Goal: Task Accomplishment & Management: Manage account settings

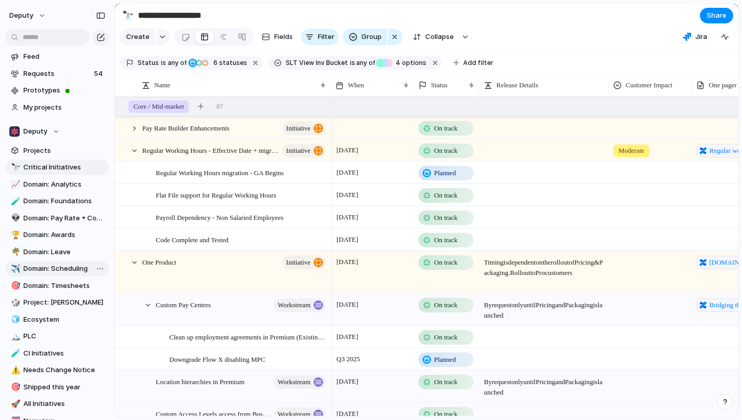
click at [60, 271] on span "Domain: Scheduling" at bounding box center [64, 268] width 82 height 10
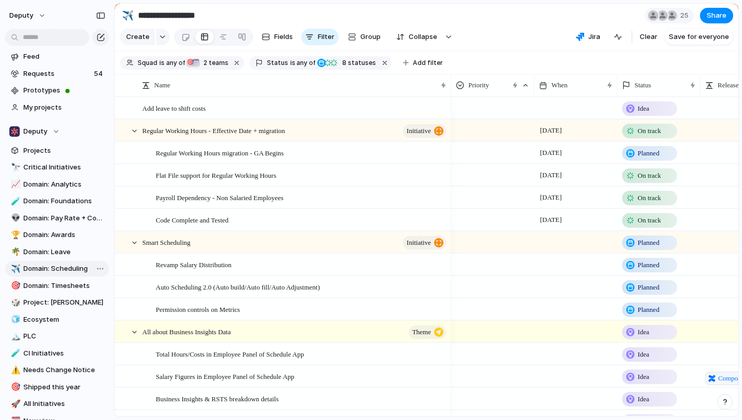
type input "**********"
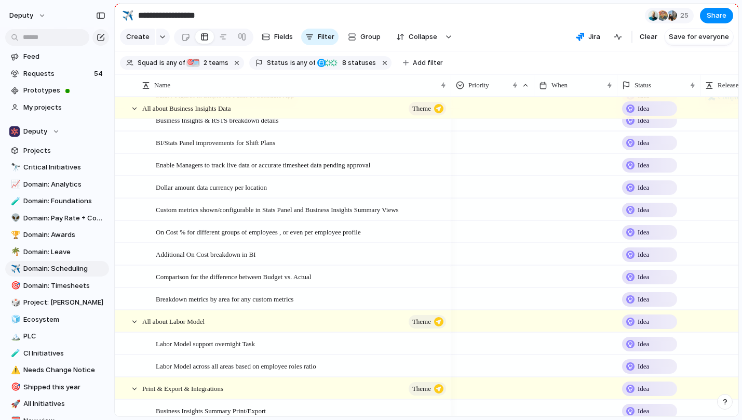
scroll to position [259, 0]
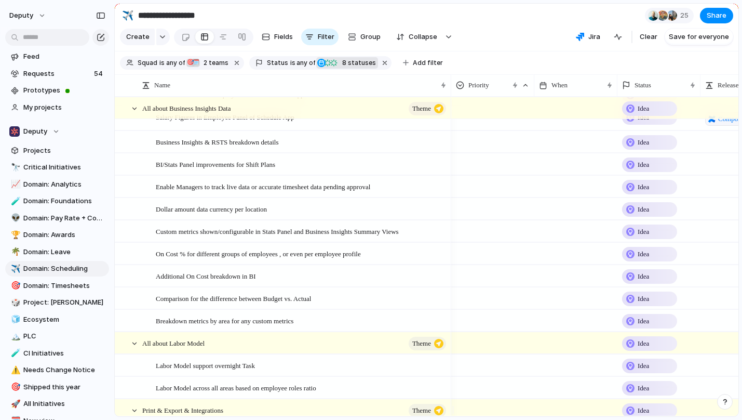
click at [346, 68] on span "8 statuses" at bounding box center [357, 62] width 37 height 9
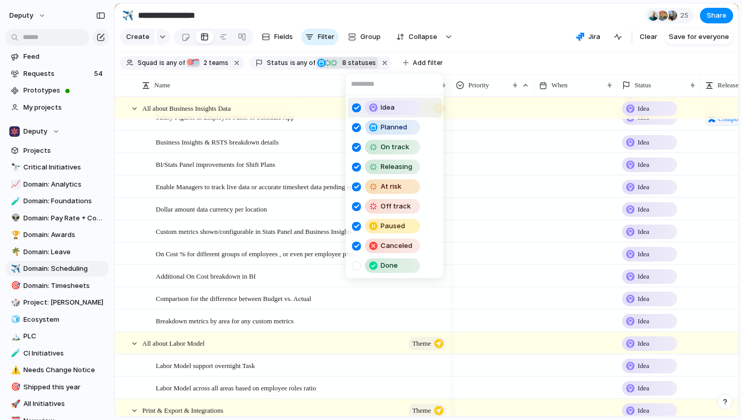
click at [357, 108] on div at bounding box center [356, 107] width 9 height 9
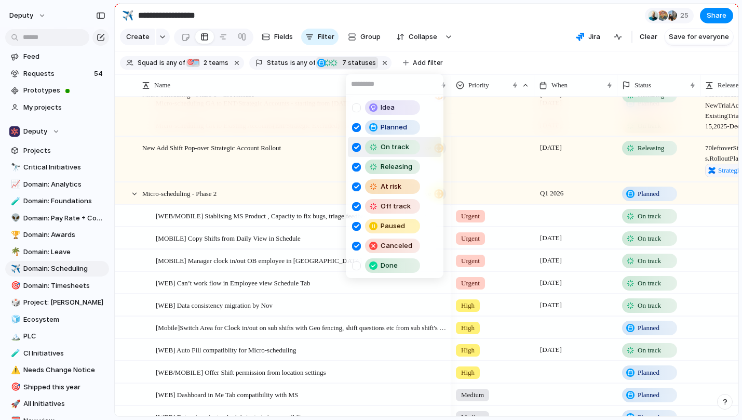
click at [501, 179] on div "Idea Planned On track Releasing At risk Off track Paused Canceled Done" at bounding box center [371, 210] width 742 height 420
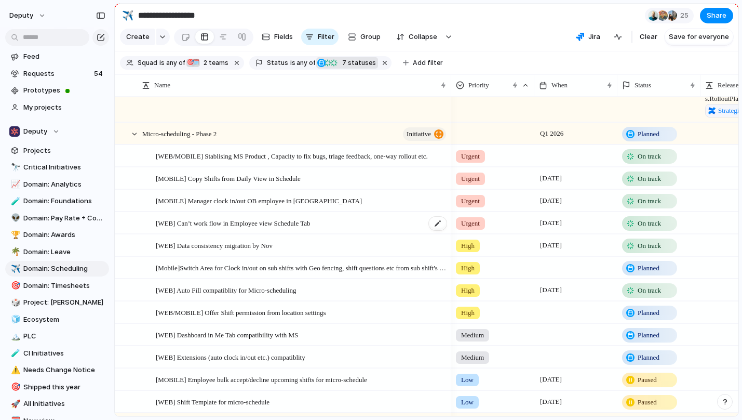
scroll to position [321, 0]
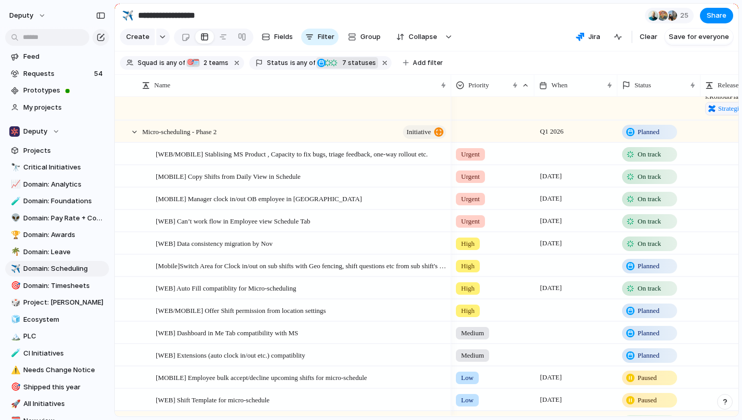
click at [647, 204] on span "On track" at bounding box center [649, 199] width 23 height 10
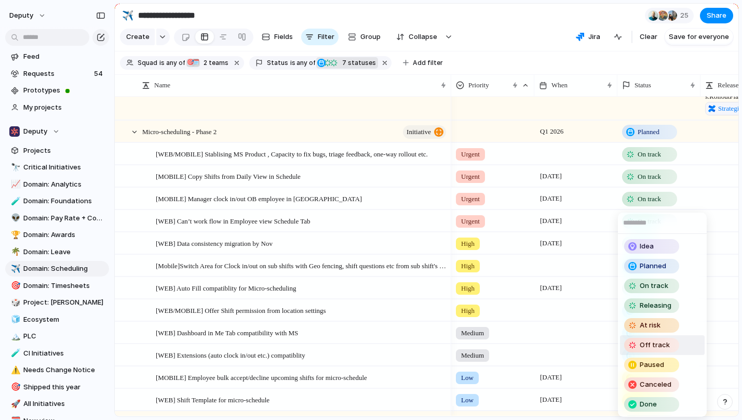
click at [652, 346] on span "Off track" at bounding box center [655, 345] width 30 height 10
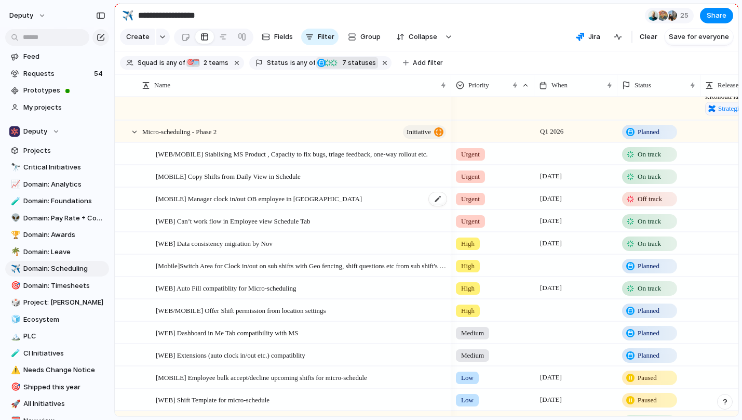
click at [340, 206] on div "[MOBILE] Manager clock in/out OB employee in [GEOGRAPHIC_DATA]" at bounding box center [302, 198] width 292 height 21
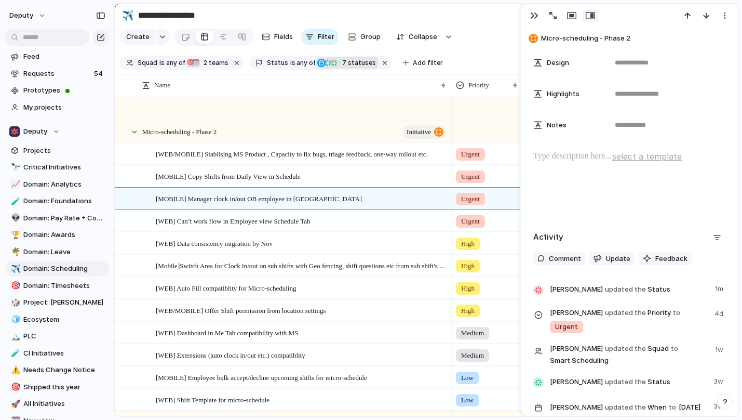
scroll to position [431, 0]
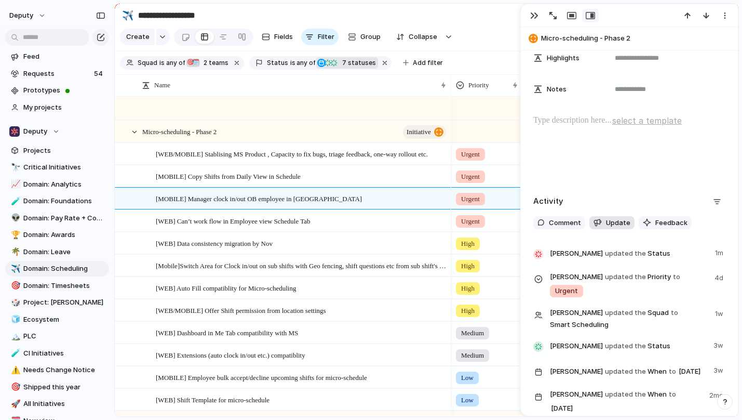
click at [611, 224] on span "Update" at bounding box center [618, 223] width 24 height 10
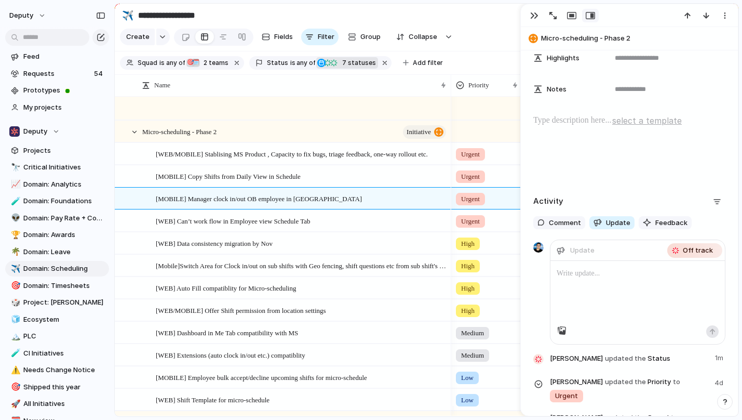
click at [582, 276] on p at bounding box center [638, 273] width 162 height 12
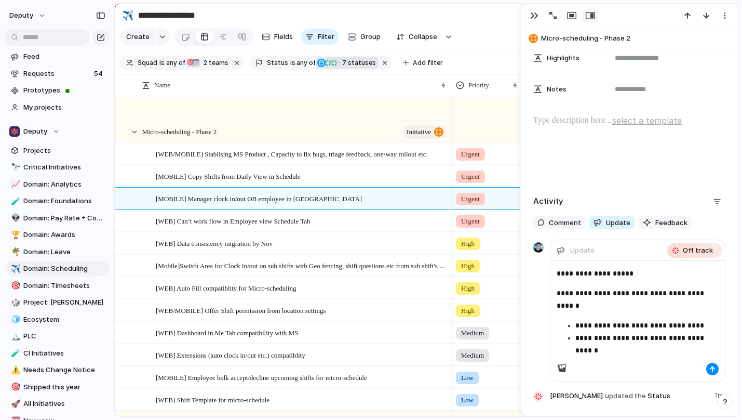
click at [574, 339] on ul "**********" at bounding box center [638, 337] width 162 height 37
click at [575, 305] on p "**********" at bounding box center [634, 299] width 154 height 25
click at [709, 367] on div "button" at bounding box center [712, 369] width 6 height 6
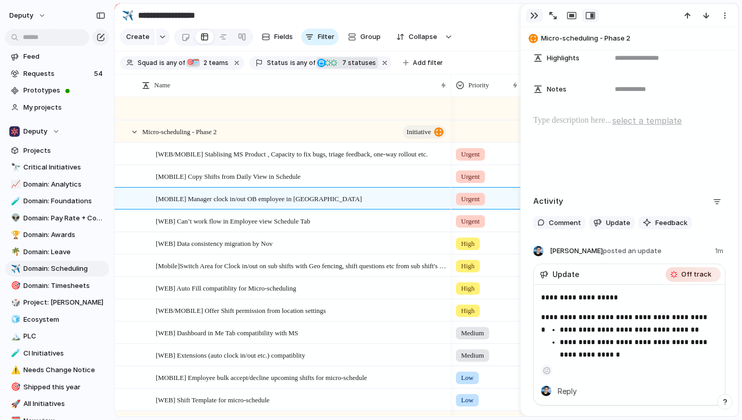
click at [536, 16] on div "button" at bounding box center [534, 15] width 8 height 8
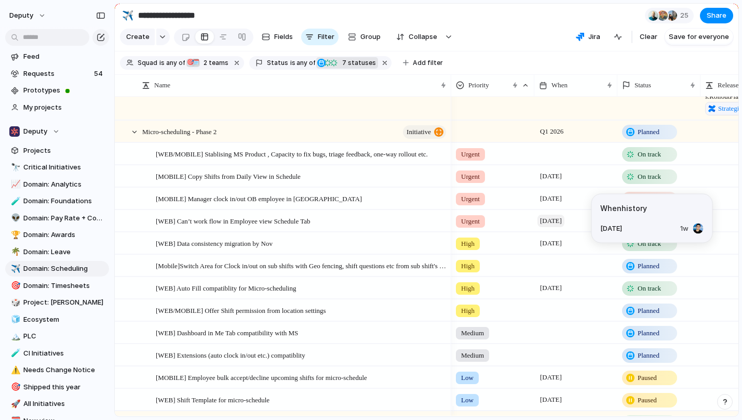
click at [559, 227] on span "[DATE]" at bounding box center [550, 220] width 27 height 12
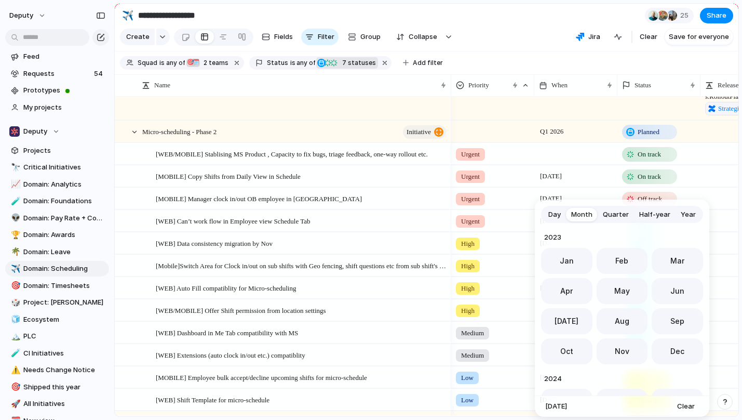
scroll to position [285, 0]
click at [523, 158] on div "Day Month Quarter Half-year Year [DATE] Feb Mar Apr May Jun [DATE] Aug Sep Oct …" at bounding box center [371, 210] width 742 height 420
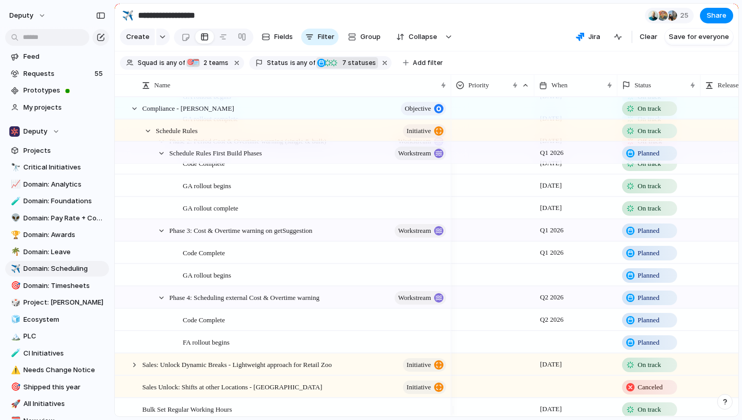
scroll to position [0, 0]
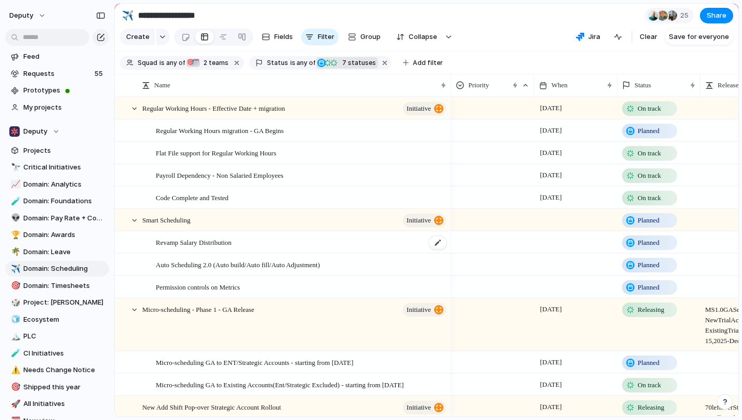
click at [232, 248] on span "Revamp Salary Distribution" at bounding box center [194, 242] width 76 height 12
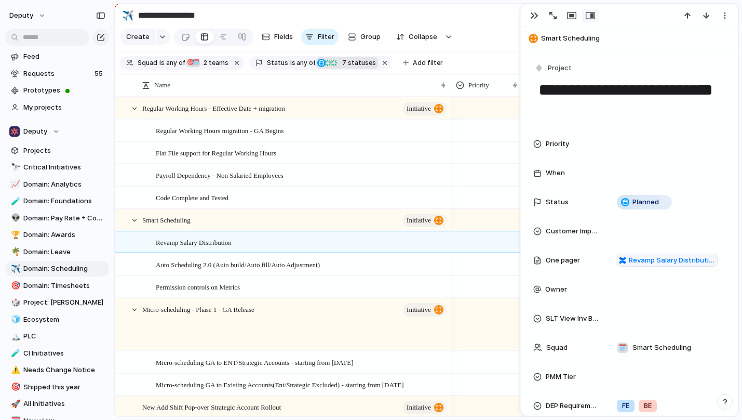
click at [589, 92] on textarea "**********" at bounding box center [629, 100] width 184 height 42
drag, startPoint x: 600, startPoint y: 89, endPoint x: 530, endPoint y: 92, distance: 69.6
click at [530, 92] on div "**********" at bounding box center [629, 210] width 218 height 412
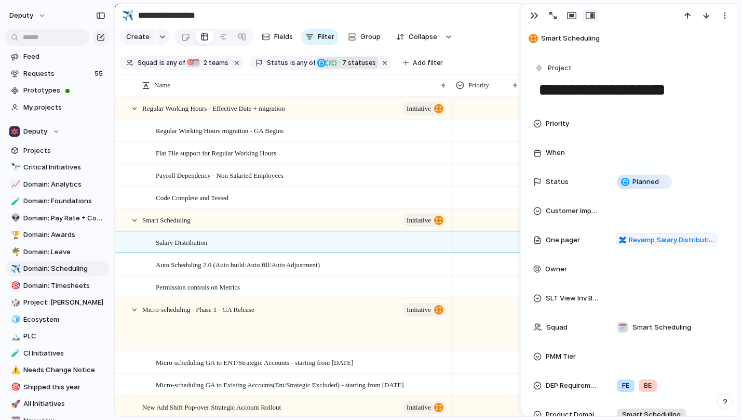
click at [677, 89] on textarea "**********" at bounding box center [629, 90] width 184 height 22
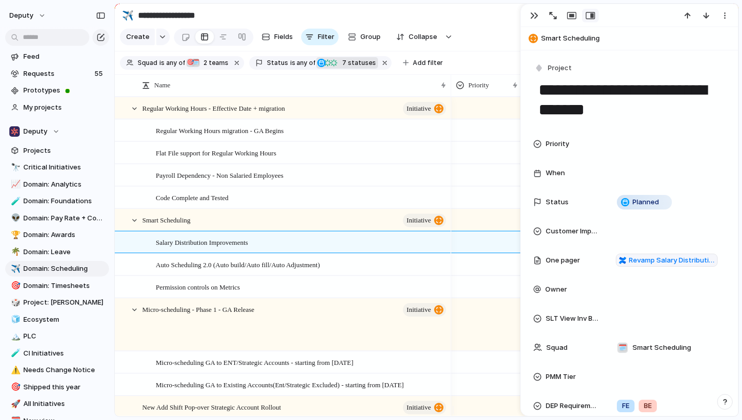
type textarea "**********"
click at [482, 152] on div at bounding box center [493, 150] width 82 height 17
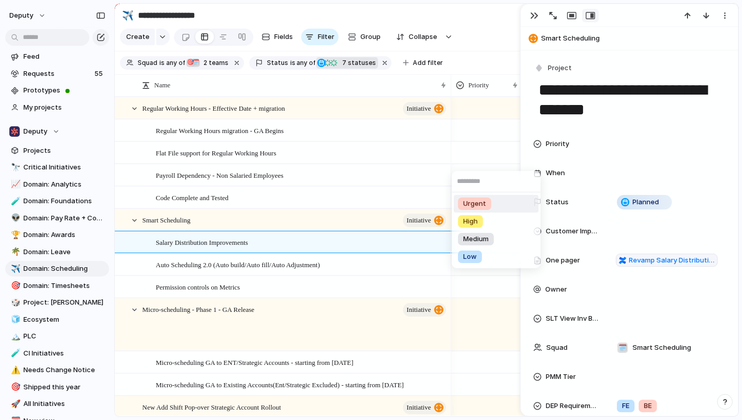
click at [536, 20] on div "Urgent High Medium Low" at bounding box center [371, 210] width 742 height 420
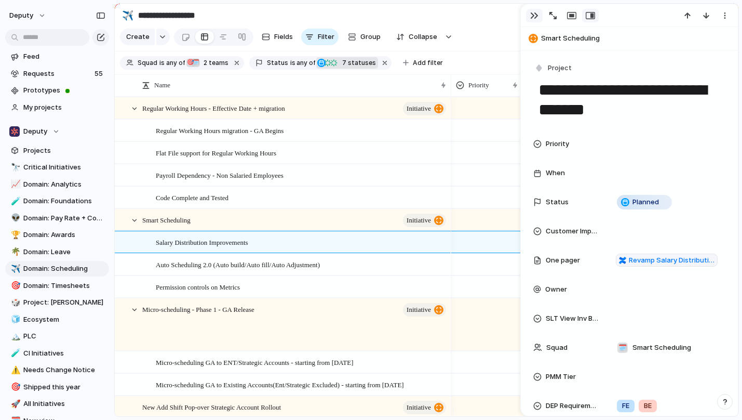
click at [533, 18] on div "button" at bounding box center [534, 15] width 8 height 8
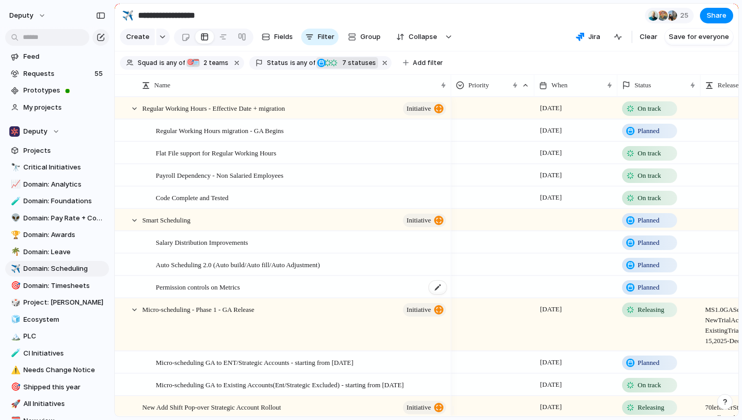
click at [282, 292] on div "Permission controls on Metrics" at bounding box center [302, 286] width 292 height 21
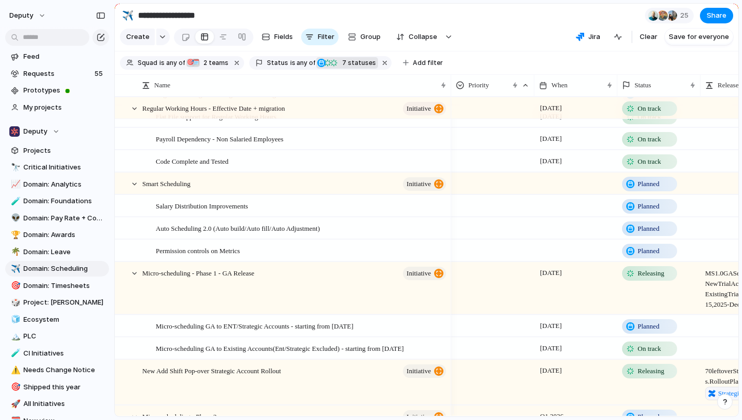
click at [340, 66] on span "7" at bounding box center [343, 63] width 9 height 8
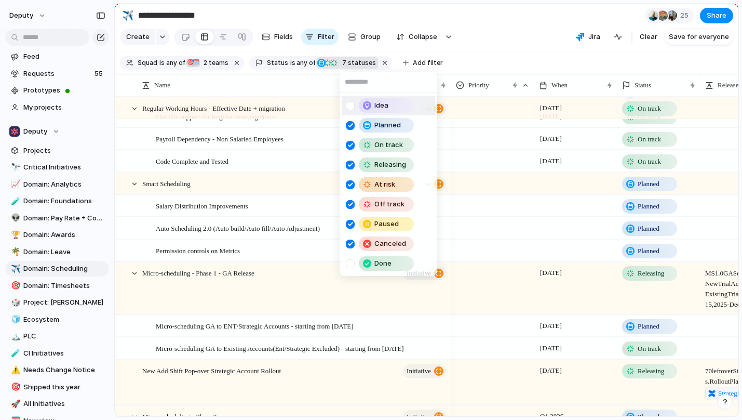
click at [373, 107] on div "Idea" at bounding box center [386, 105] width 53 height 12
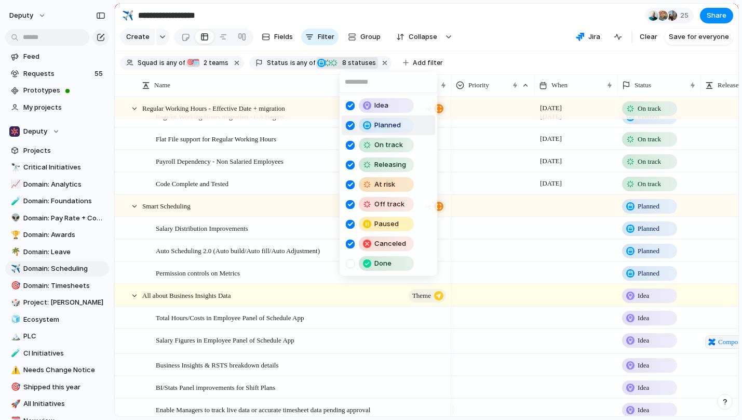
click at [144, 248] on div "Idea Planned On track Releasing At risk Off track Paused Canceled Done" at bounding box center [371, 210] width 742 height 420
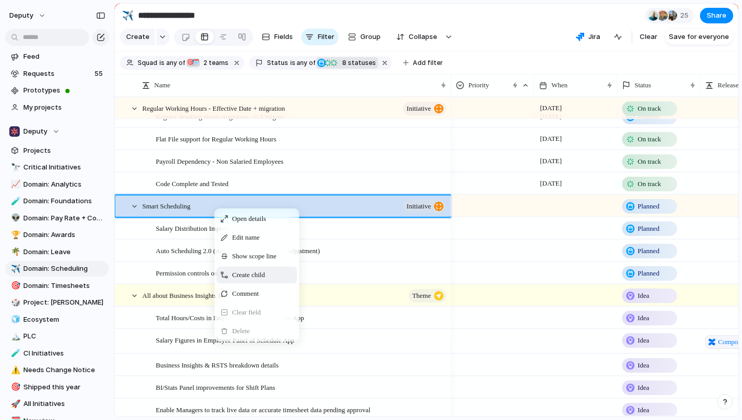
click at [257, 280] on span "Create child" at bounding box center [248, 275] width 33 height 10
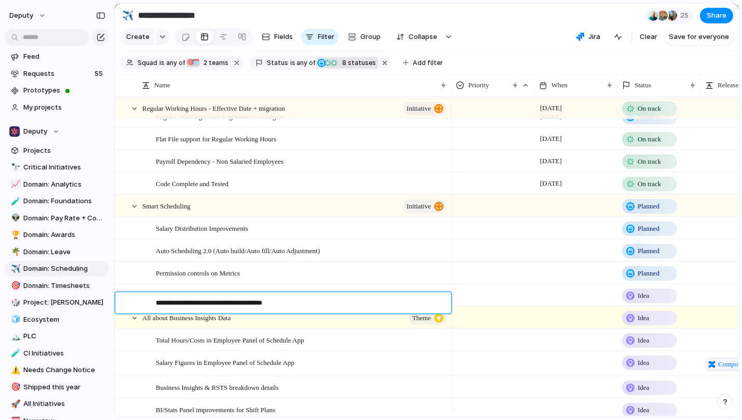
type textarea "**********"
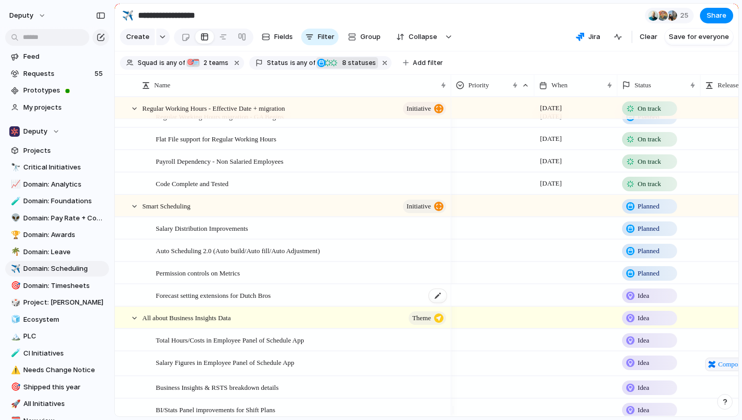
click at [271, 300] on span "Forecast setting extensions for Dutch Bros" at bounding box center [213, 295] width 115 height 12
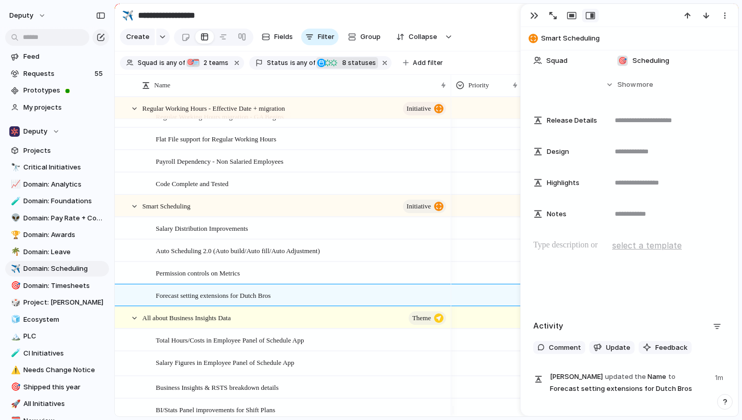
scroll to position [343, 0]
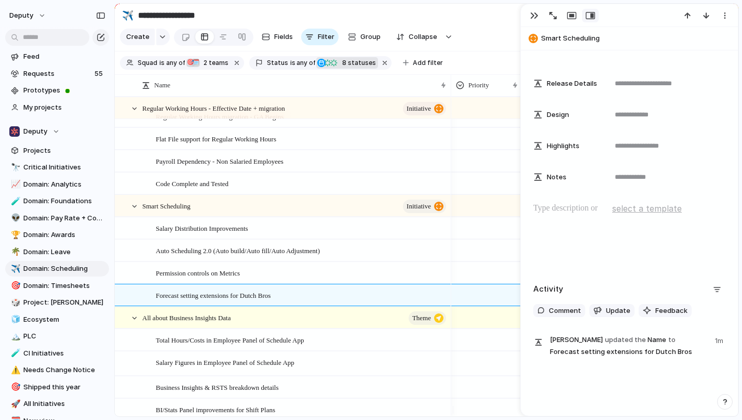
click at [590, 210] on p at bounding box center [629, 208] width 192 height 12
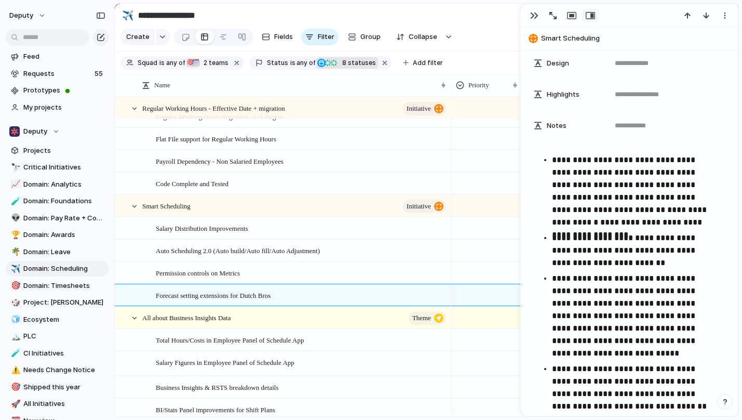
scroll to position [307, 0]
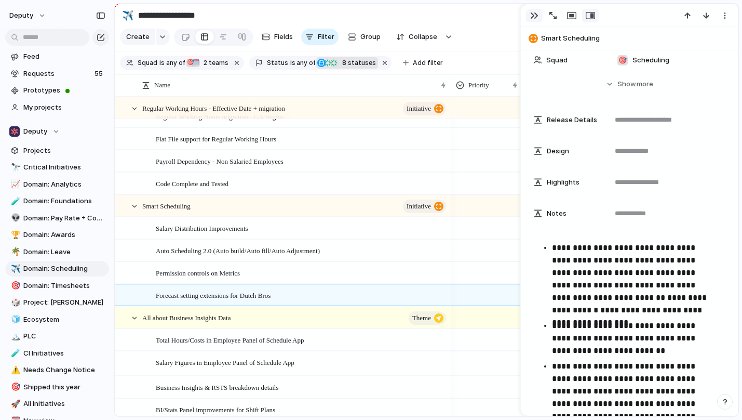
click at [536, 19] on div "button" at bounding box center [534, 15] width 8 height 8
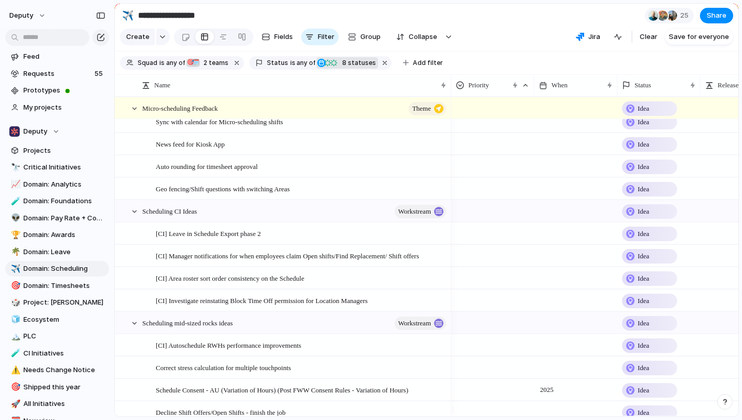
scroll to position [1564, 0]
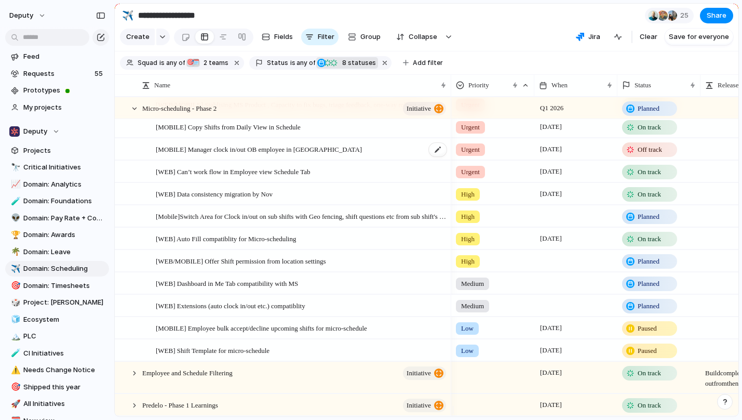
click at [287, 155] on span "[MOBILE] Manager clock in/out OB employee in [GEOGRAPHIC_DATA]" at bounding box center [259, 149] width 206 height 12
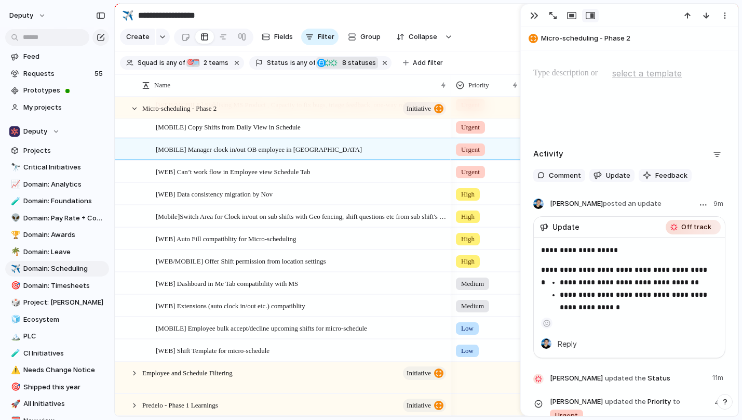
scroll to position [497, 0]
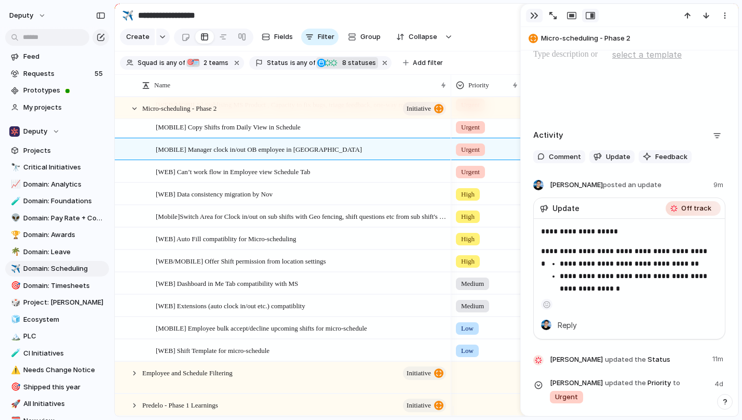
click at [539, 16] on button "button" at bounding box center [534, 16] width 17 height 14
